Goal: Transaction & Acquisition: Purchase product/service

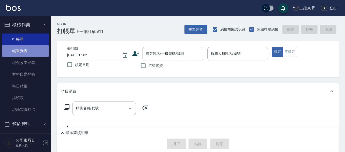
click at [29, 50] on link "帳單列表" at bounding box center [25, 51] width 47 height 12
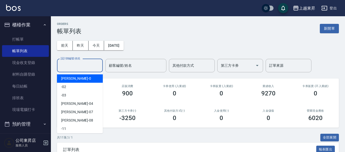
click at [70, 62] on input "設計師編號/姓名" at bounding box center [79, 65] width 41 height 9
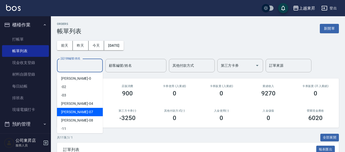
click at [67, 111] on span "[PERSON_NAME] -07" at bounding box center [77, 112] width 32 height 5
type input "[PERSON_NAME]-07"
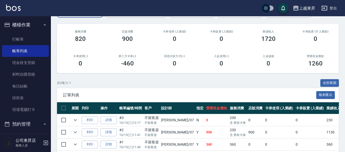
scroll to position [77, 0]
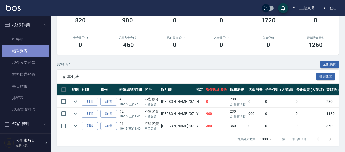
click at [30, 49] on link "帳單列表" at bounding box center [25, 51] width 47 height 12
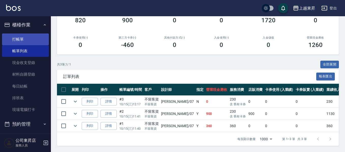
click at [27, 36] on link "打帳單" at bounding box center [25, 40] width 47 height 12
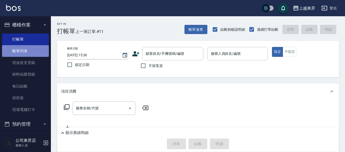
click at [26, 49] on link "帳單列表" at bounding box center [25, 51] width 47 height 12
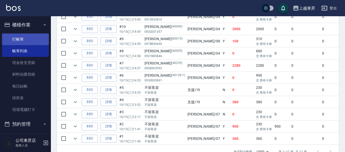
scroll to position [149, 0]
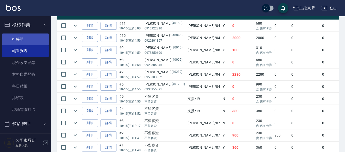
click at [26, 38] on link "打帳單" at bounding box center [25, 40] width 47 height 12
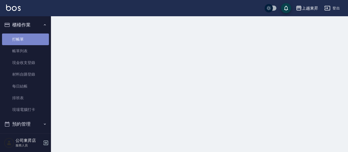
click at [26, 38] on link "打帳單" at bounding box center [25, 40] width 47 height 12
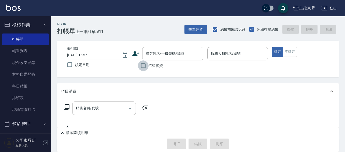
click at [143, 69] on input "不留客資" at bounding box center [143, 66] width 11 height 11
checkbox input "true"
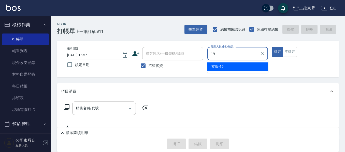
type input "支援-19"
type button "true"
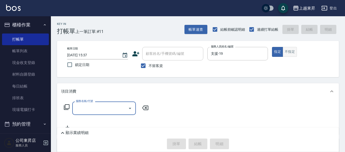
click at [285, 48] on button "不指定" at bounding box center [290, 52] width 14 height 10
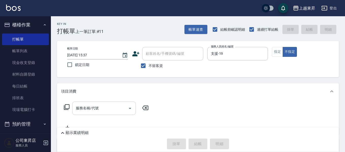
click at [90, 109] on input "服務名稱/代號" at bounding box center [100, 108] width 51 height 9
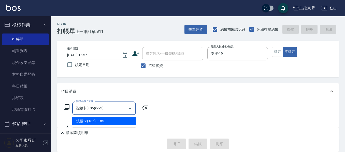
type input "洗髮卡(185)(223)"
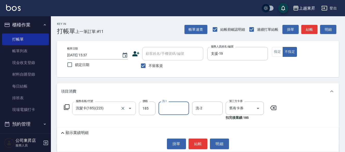
type input "2"
type input "[PERSON_NAME]04"
click at [193, 138] on div "顯示業績明細 掛單 結帳 明細" at bounding box center [198, 140] width 282 height 24
click at [193, 140] on button "結帳" at bounding box center [198, 144] width 19 height 11
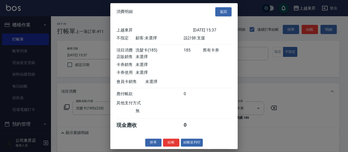
click at [195, 143] on div "消費明細 返回 上越東昇 [DATE] 15:37 不指定 顧客: 未選擇 設計師: 支援 項目消費 洗髮卡(185) 185 舊有卡券 店販銷售 未選擇 卡…" at bounding box center [173, 76] width 127 height 146
click at [195, 147] on button "結帳並列印" at bounding box center [192, 143] width 22 height 8
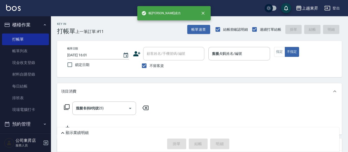
type input "[DATE] 16:01"
